Goal: Browse casually

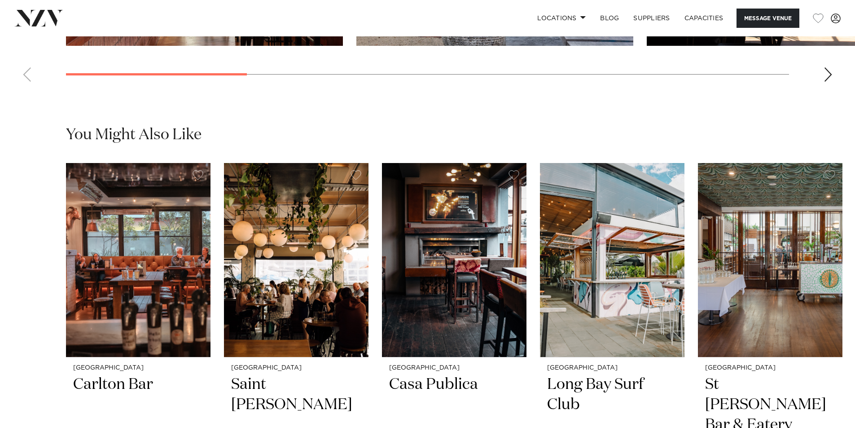
scroll to position [988, 0]
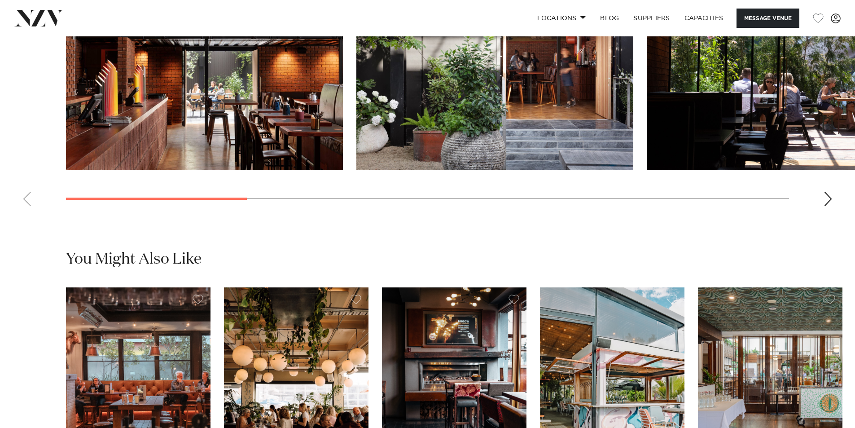
click at [830, 206] on div "Next slide" at bounding box center [828, 199] width 9 height 14
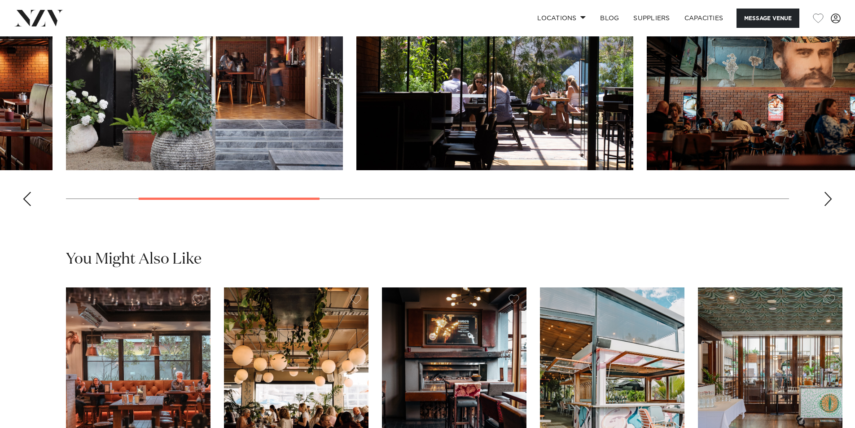
click at [830, 206] on div "Next slide" at bounding box center [828, 199] width 9 height 14
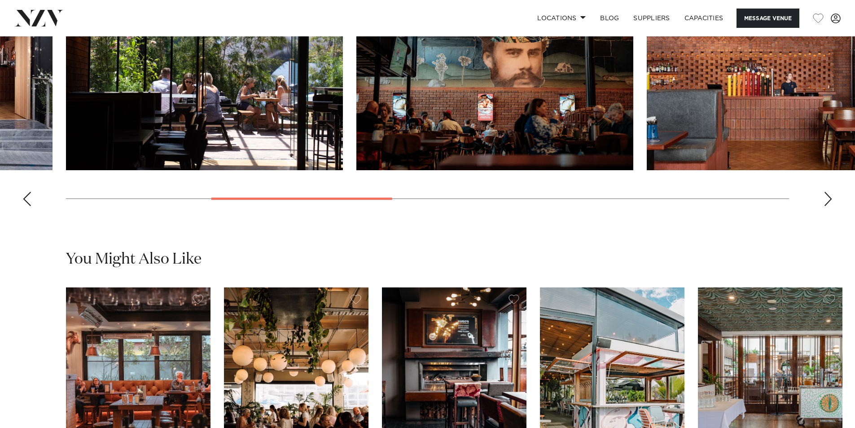
click at [830, 206] on div "Next slide" at bounding box center [828, 199] width 9 height 14
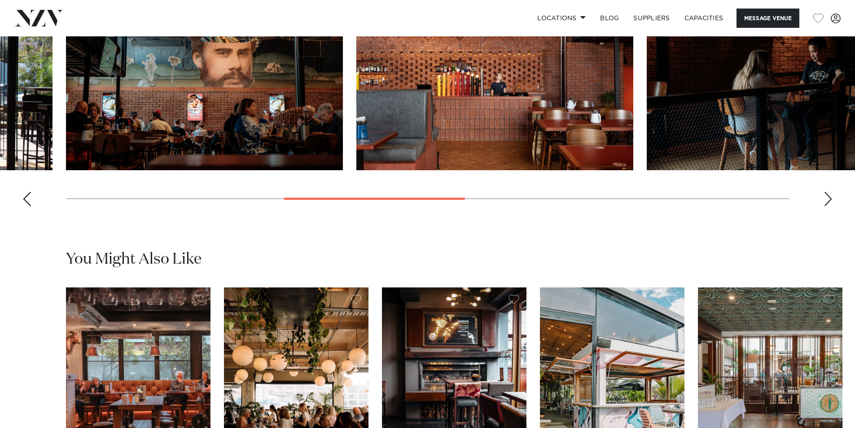
click at [830, 206] on div "Next slide" at bounding box center [828, 199] width 9 height 14
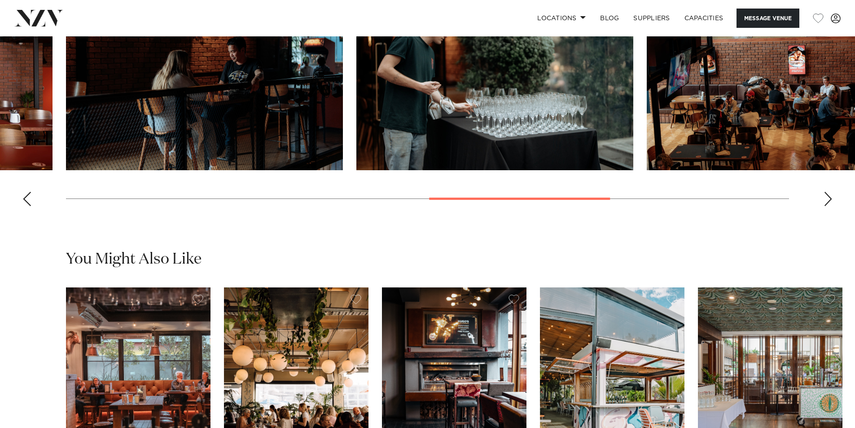
click at [830, 206] on div "Next slide" at bounding box center [828, 199] width 9 height 14
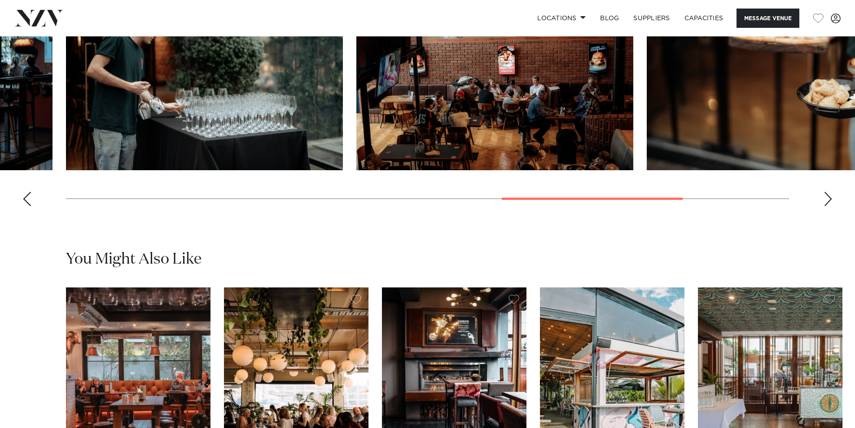
click at [830, 206] on div "Next slide" at bounding box center [828, 199] width 9 height 14
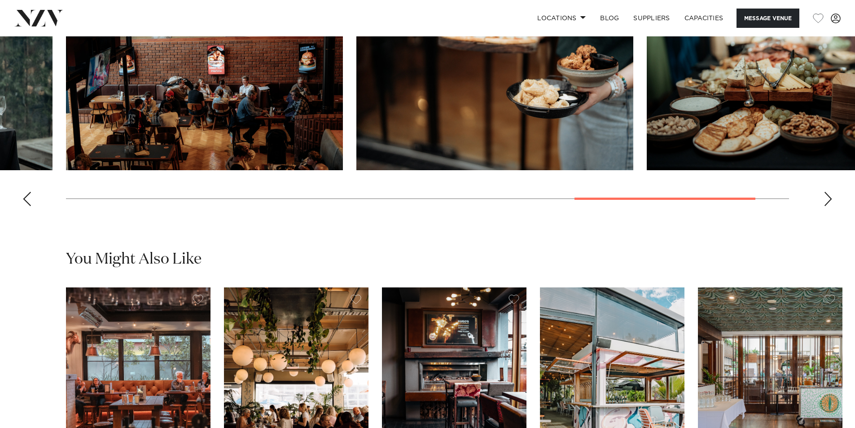
click at [830, 206] on div "Next slide" at bounding box center [828, 199] width 9 height 14
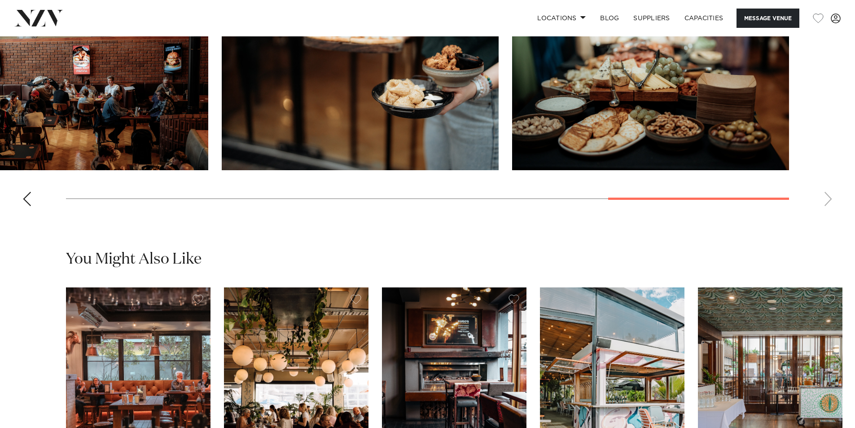
click at [830, 213] on swiper-container at bounding box center [427, 90] width 855 height 247
